Goal: Task Accomplishment & Management: Use online tool/utility

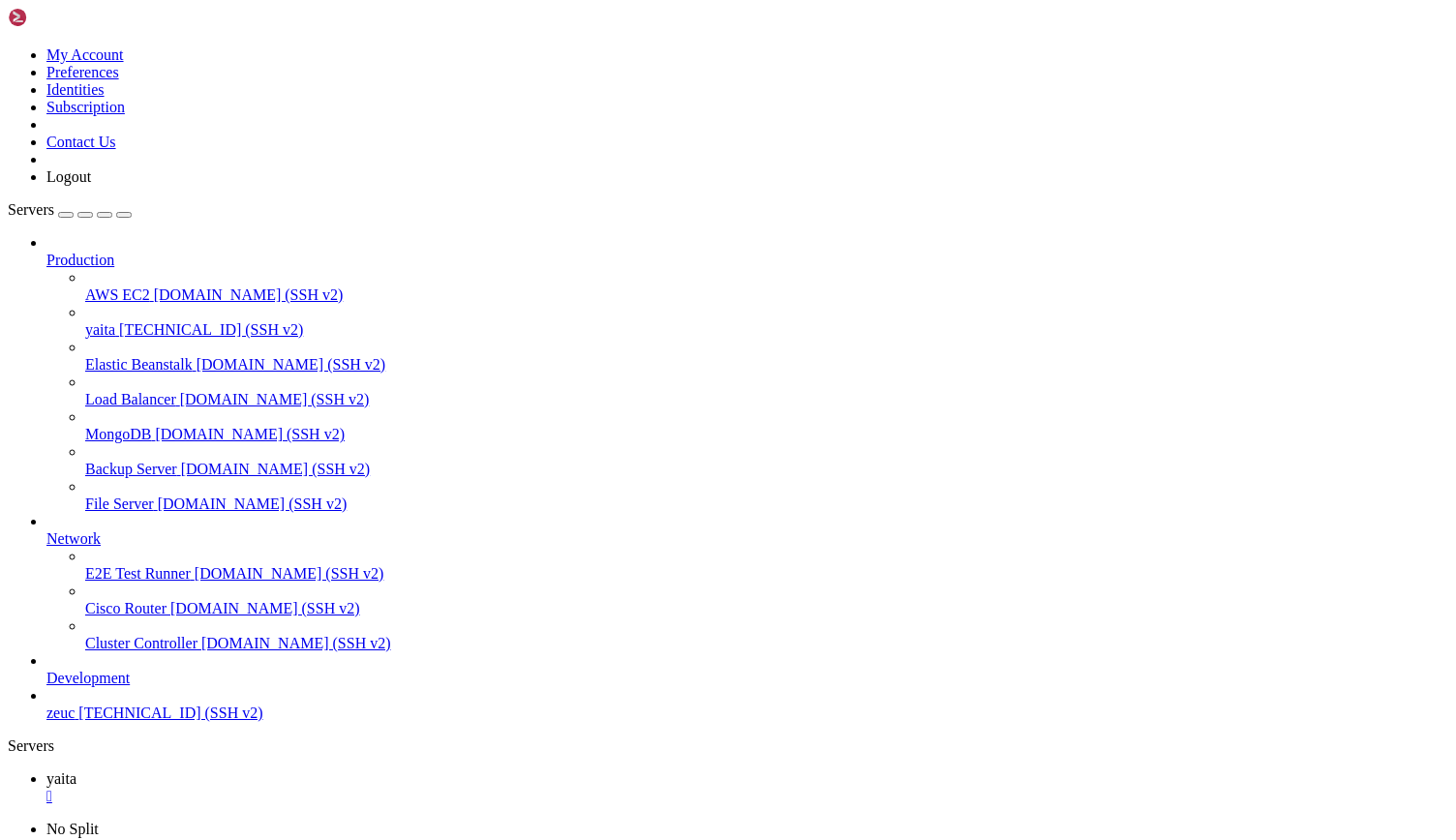
drag, startPoint x: 72, startPoint y: 1511, endPoint x: 308, endPoint y: 1507, distance: 236.2
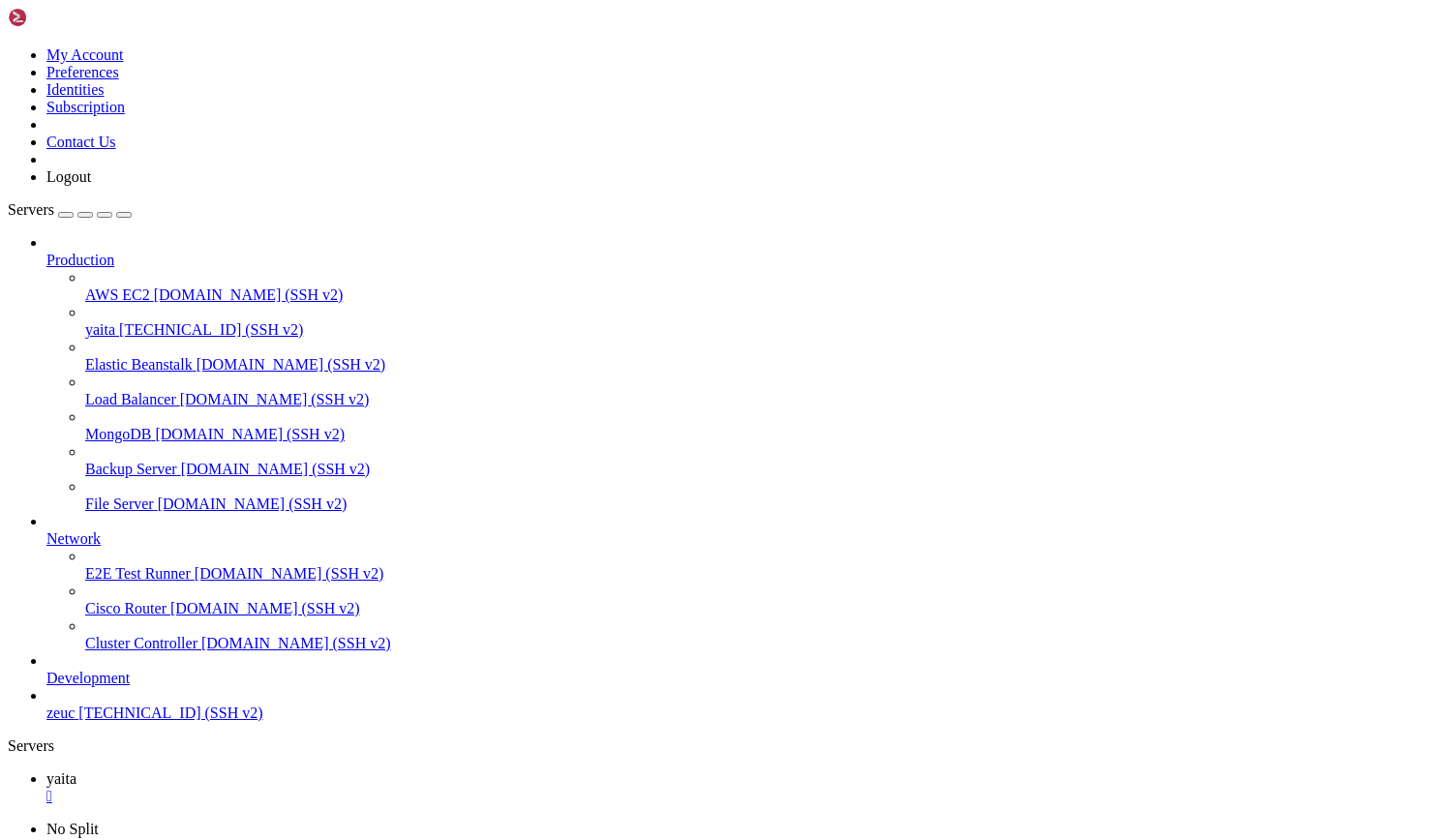
scroll to position [35330, 0]
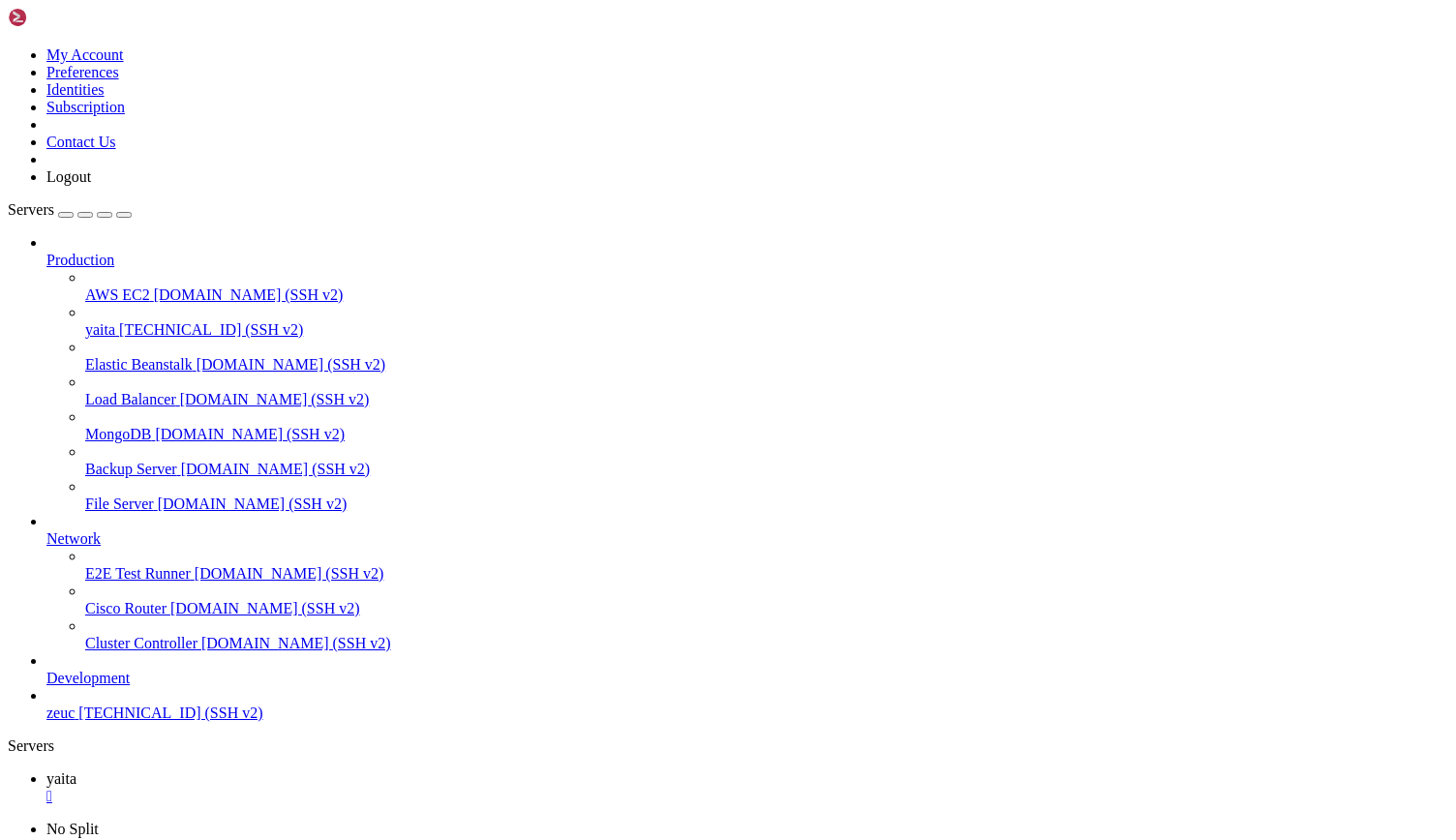
drag, startPoint x: 519, startPoint y: 1578, endPoint x: 449, endPoint y: 1611, distance: 77.1
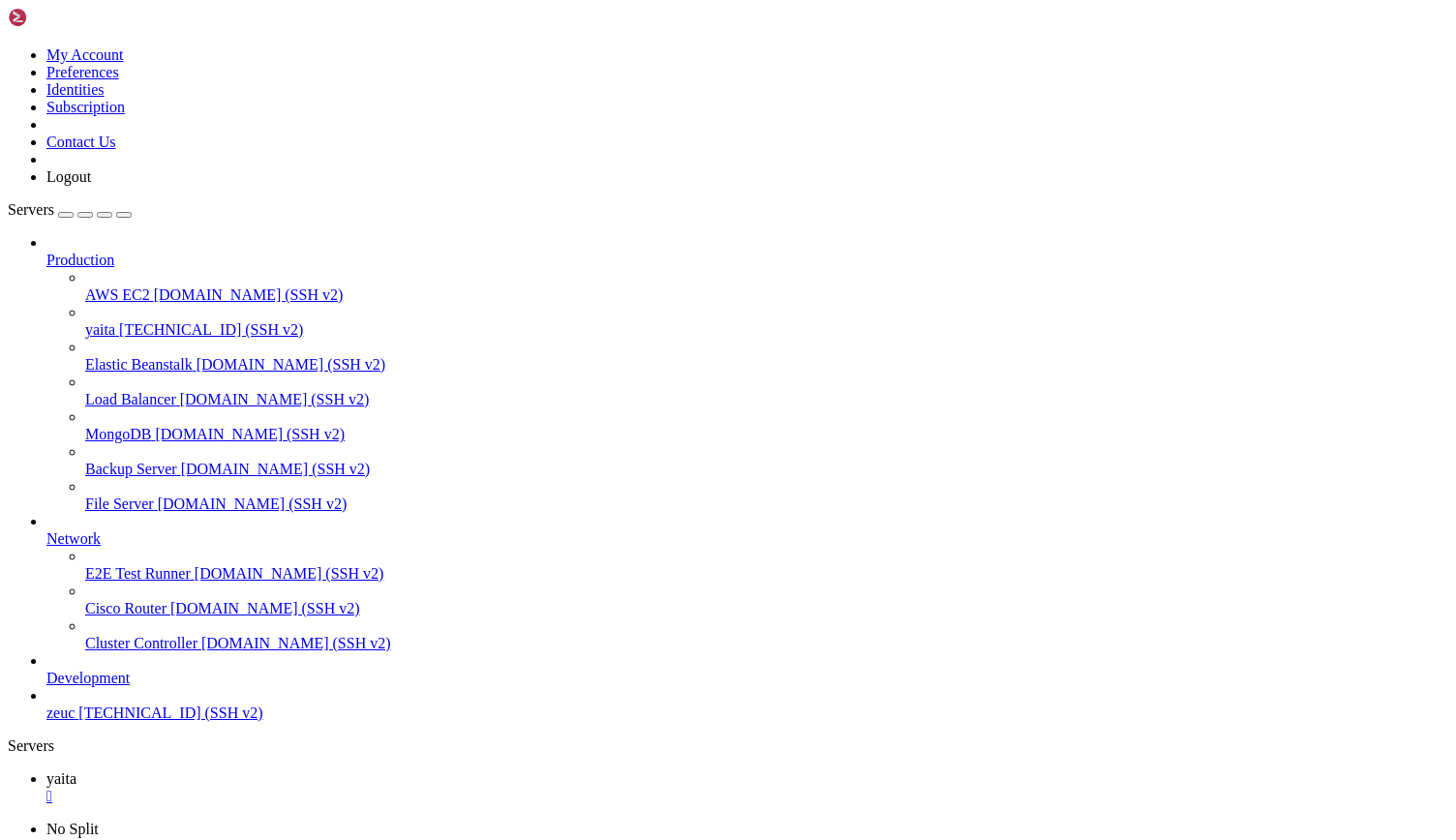
drag, startPoint x: 11, startPoint y: 1125, endPoint x: 1029, endPoint y: 1740, distance: 1189.9
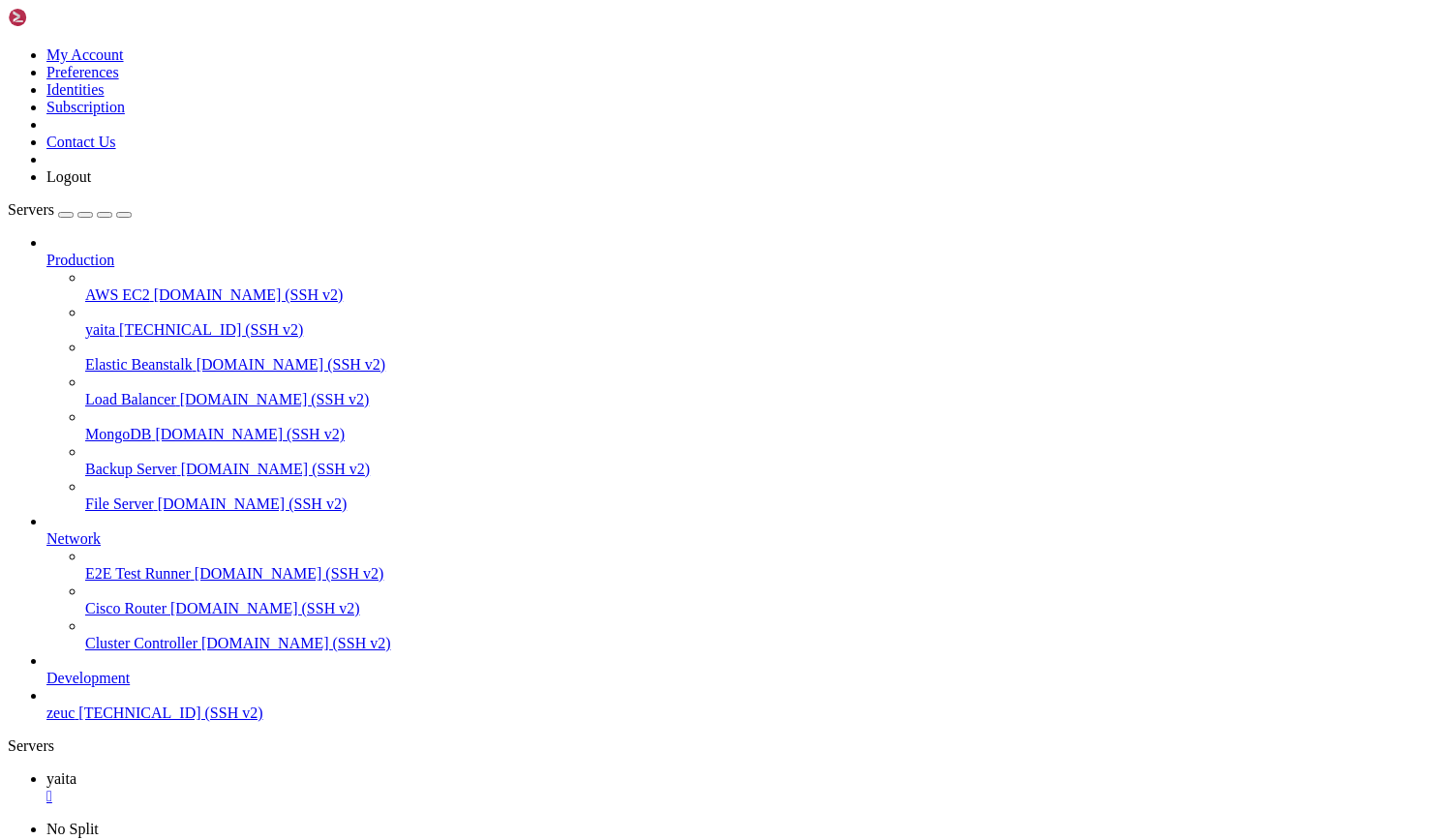
copy div "[DATE] 14:03:58 ip-172-31-91-17 bash[1074701]: at org.hibernate.tool.schema.int…"
drag, startPoint x: 447, startPoint y: 1431, endPoint x: 283, endPoint y: 1529, distance: 191.9
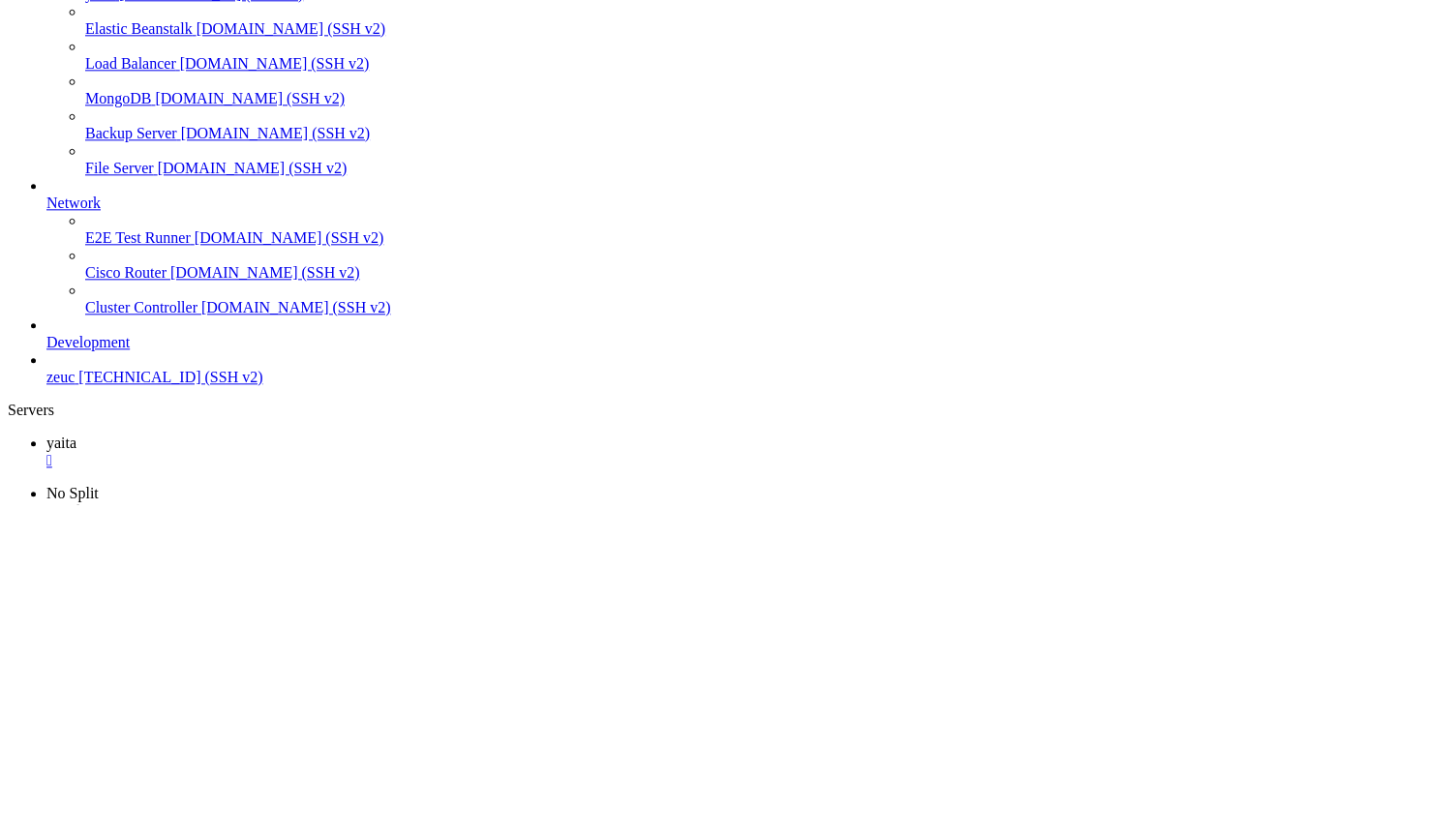
scroll to position [40069, 0]
drag, startPoint x: 15, startPoint y: 1071, endPoint x: 294, endPoint y: 1441, distance: 463.8
copy div "[DATE] 14:03:58 ip-172-31-91-17 bash[1074701]: [DATE] 14:03:58 [main] INFO o.h.…"
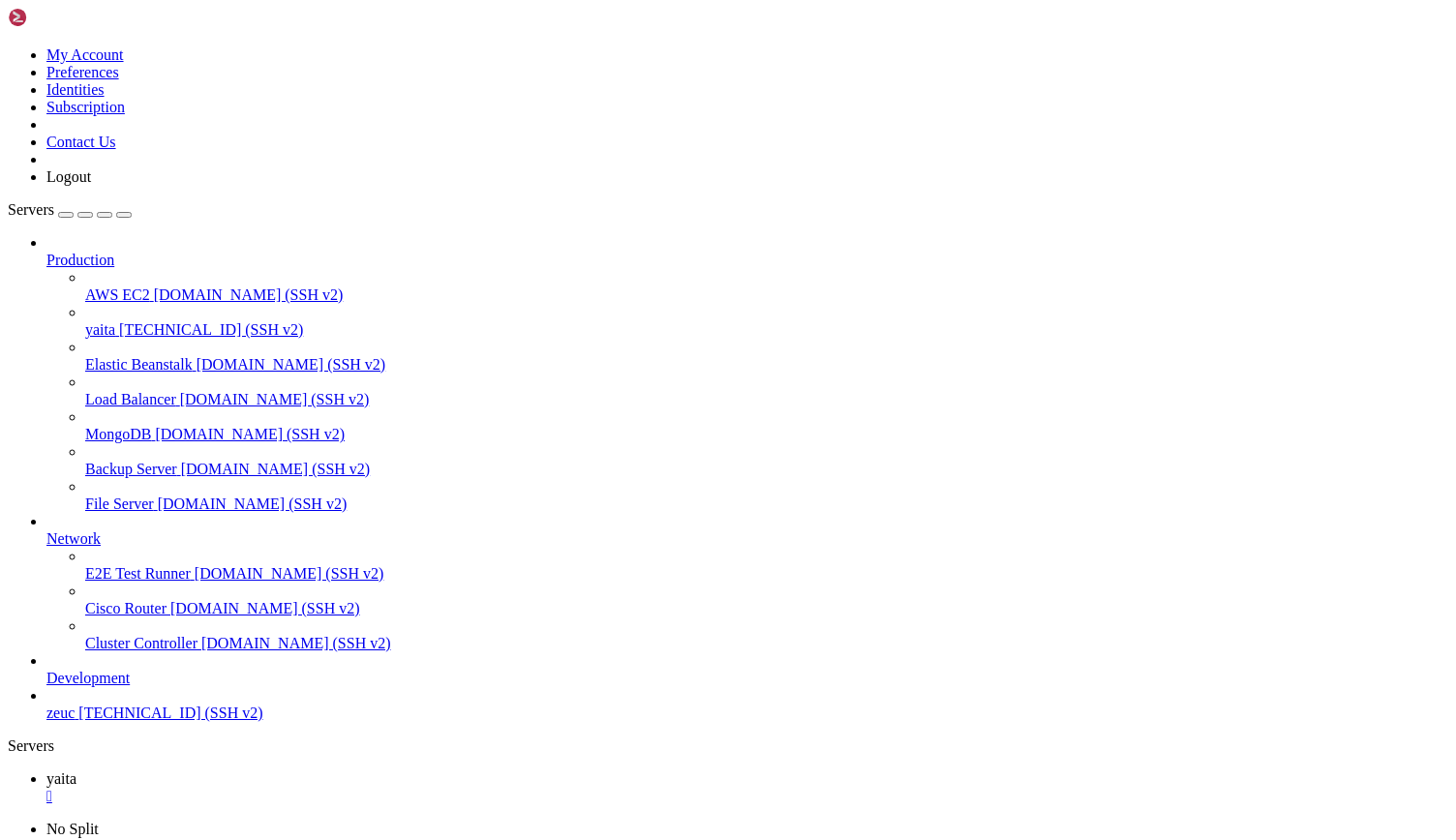
drag, startPoint x: 1194, startPoint y: 1446, endPoint x: 1220, endPoint y: 1447, distance: 25.2
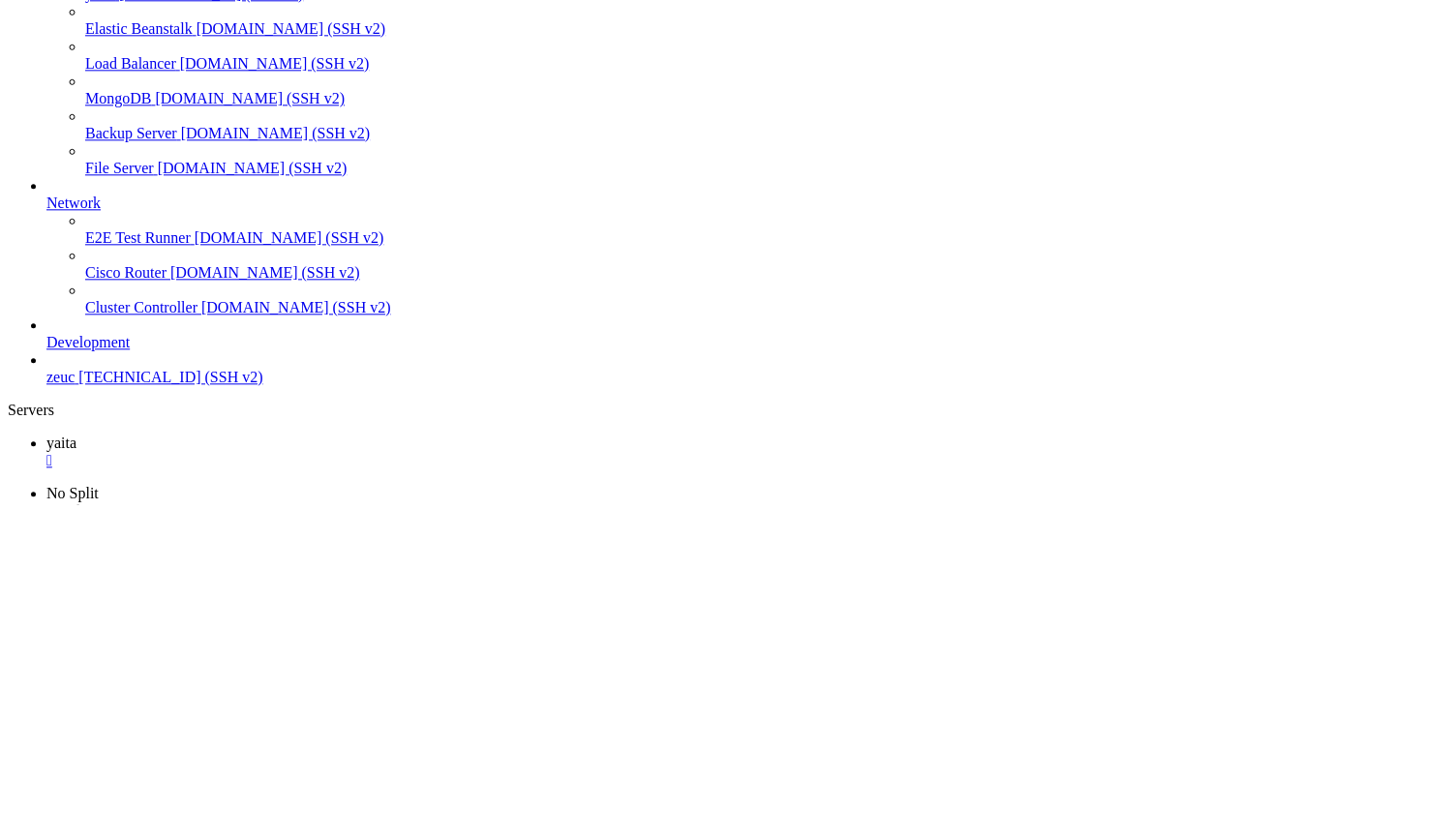
scroll to position [411, 0]
